Goal: Book appointment/travel/reservation

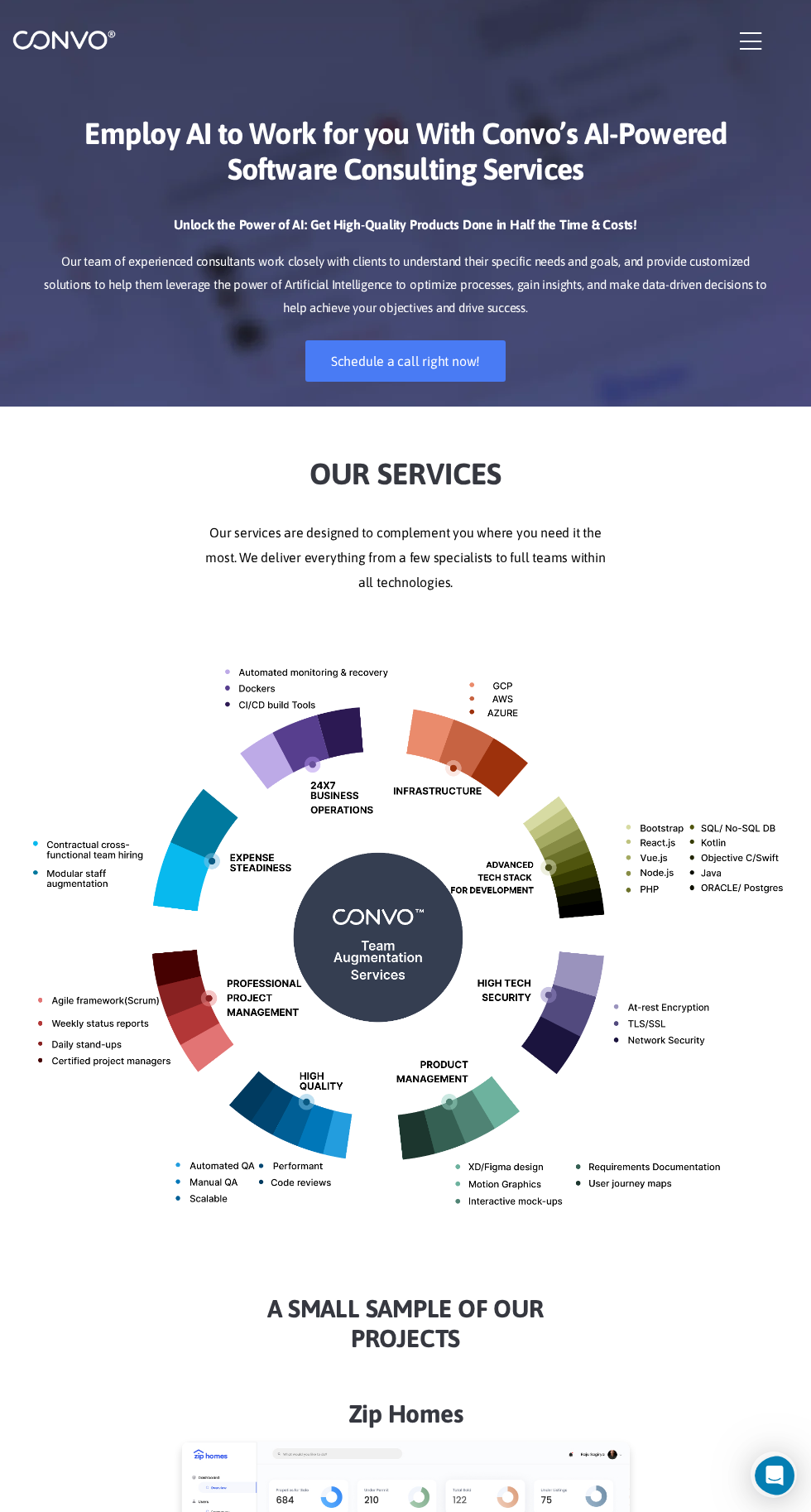
click at [389, 903] on img at bounding box center [406, 931] width 787 height 623
click at [422, 983] on img at bounding box center [406, 931] width 787 height 623
click at [439, 347] on link "Schedule a call right now!" at bounding box center [406, 360] width 201 height 41
click at [399, 951] on img at bounding box center [406, 931] width 787 height 623
click at [431, 971] on img at bounding box center [406, 931] width 787 height 623
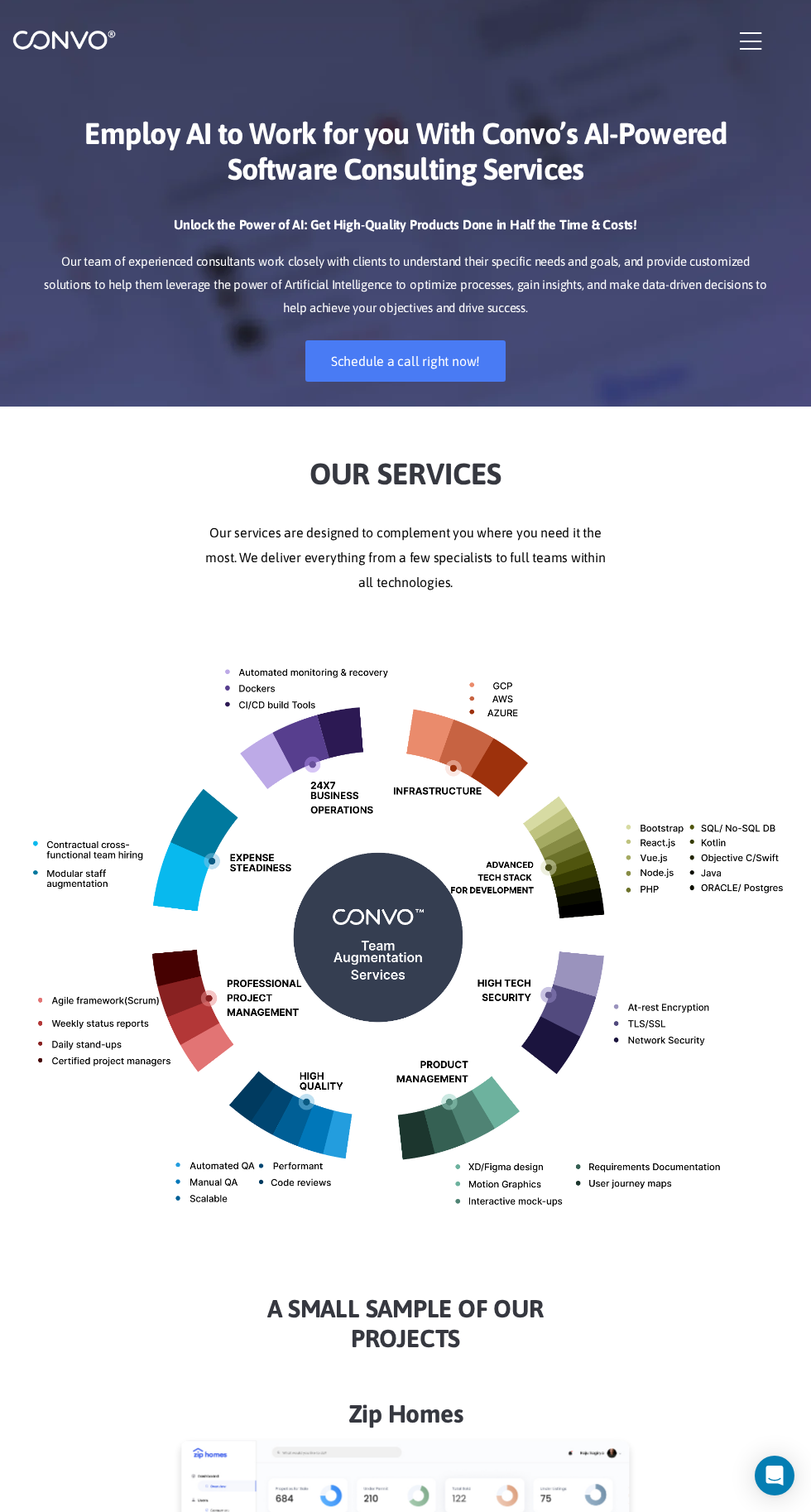
click at [412, 901] on img at bounding box center [406, 931] width 787 height 623
click at [350, 916] on img at bounding box center [406, 931] width 787 height 623
click at [414, 967] on img at bounding box center [406, 931] width 787 height 623
click at [363, 920] on img at bounding box center [406, 931] width 787 height 623
click at [388, 947] on img at bounding box center [406, 931] width 787 height 623
